Goal: Find contact information: Obtain details needed to contact an individual or organization

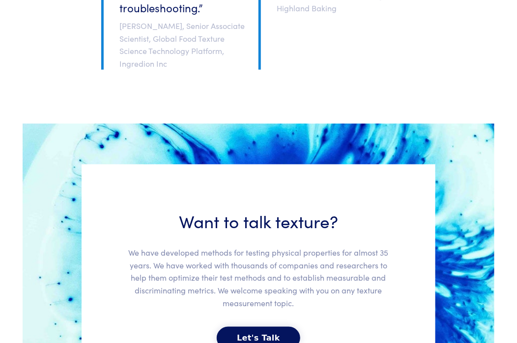
scroll to position [2476, 0]
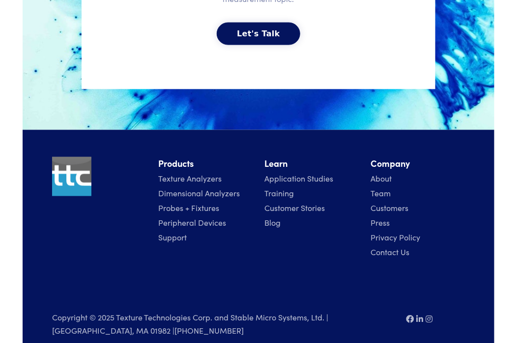
click at [400, 247] on link "Contact Us" at bounding box center [389, 252] width 39 height 11
click at [387, 247] on link "Contact Us" at bounding box center [389, 252] width 39 height 11
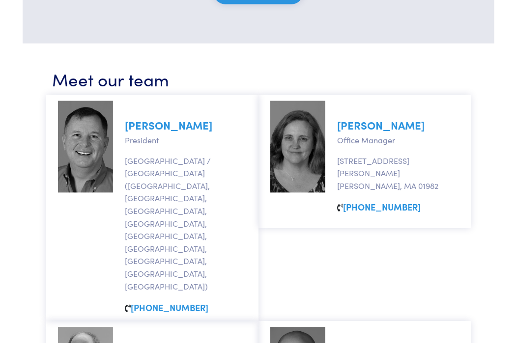
scroll to position [509, 0]
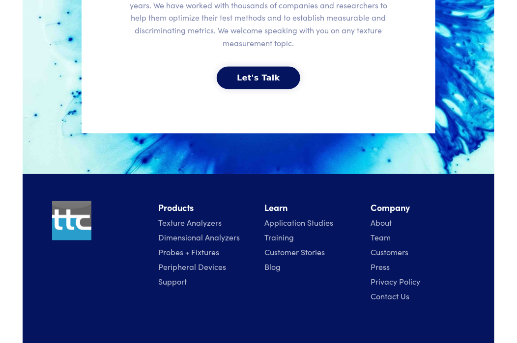
scroll to position [2489, 0]
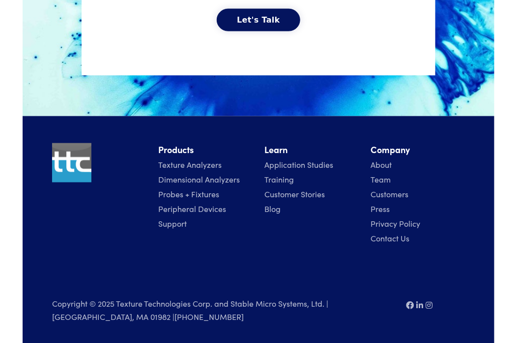
click at [410, 302] on icon at bounding box center [410, 306] width 8 height 8
